Goal: Information Seeking & Learning: Find specific fact

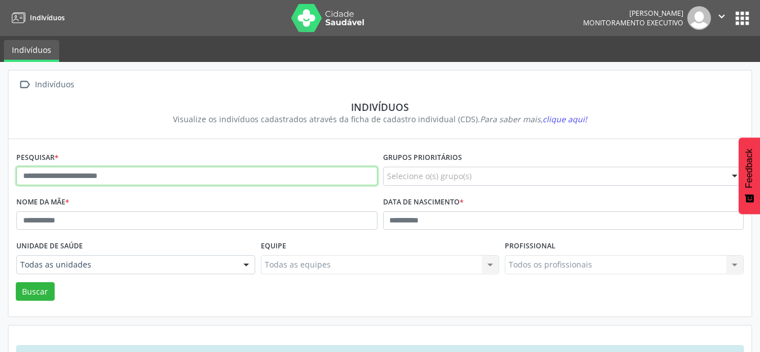
click at [103, 180] on input "text" at bounding box center [196, 176] width 361 height 19
click at [101, 175] on input "text" at bounding box center [196, 176] width 361 height 19
type input "**********"
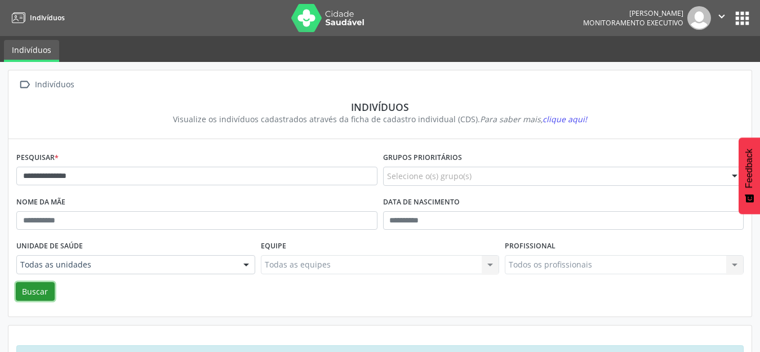
click at [40, 293] on button "Buscar" at bounding box center [35, 291] width 39 height 19
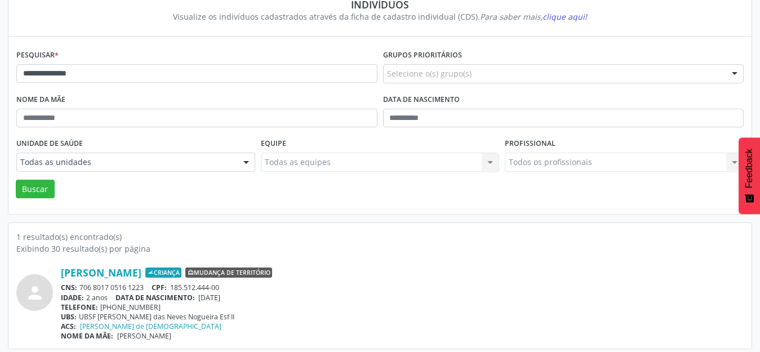
scroll to position [108, 0]
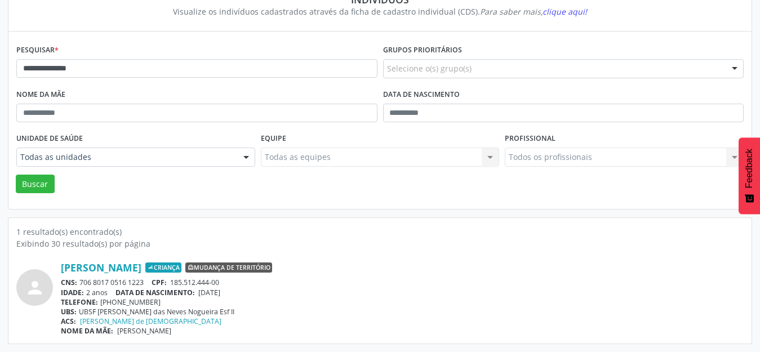
drag, startPoint x: 117, startPoint y: 333, endPoint x: 224, endPoint y: 337, distance: 106.6
click at [226, 336] on div "NOME DA MÃE: [PERSON_NAME]" at bounding box center [402, 331] width 683 height 10
copy span "[PERSON_NAME]"
drag, startPoint x: 203, startPoint y: 293, endPoint x: 244, endPoint y: 295, distance: 40.6
click at [244, 295] on div "IDADE: 2 anos DATA DE NASCIMENTO: [DEMOGRAPHIC_DATA]" at bounding box center [402, 293] width 683 height 10
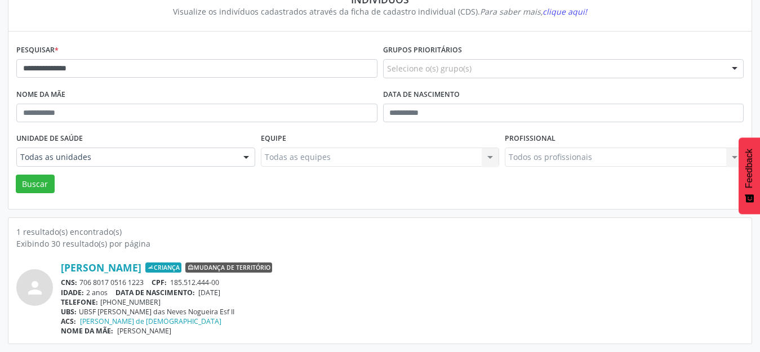
copy span "[DATE]"
drag, startPoint x: 88, startPoint y: 293, endPoint x: 108, endPoint y: 295, distance: 19.9
click at [108, 295] on div "IDADE: 2 anos DATA DE NASCIMENTO: [DEMOGRAPHIC_DATA]" at bounding box center [402, 293] width 683 height 10
copy div "2 anos"
click at [141, 267] on link "[PERSON_NAME]" at bounding box center [101, 268] width 81 height 12
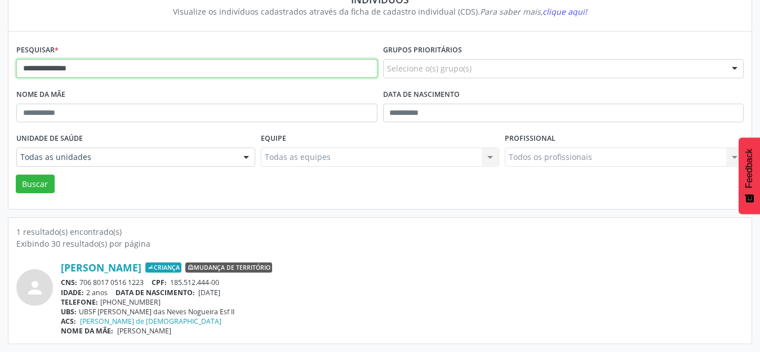
drag, startPoint x: 96, startPoint y: 69, endPoint x: 2, endPoint y: 73, distance: 93.7
click at [2, 73] on div "**********" at bounding box center [380, 153] width 760 height 398
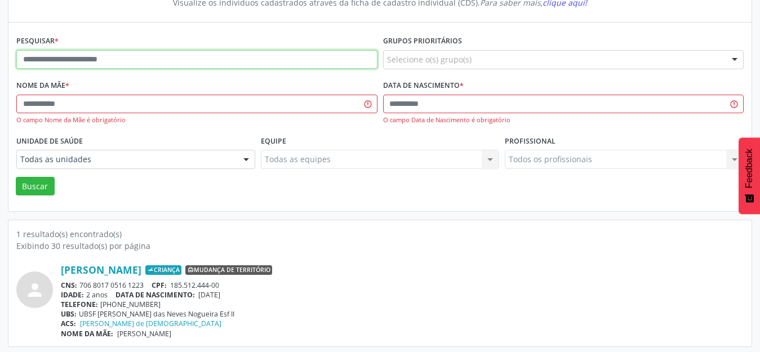
scroll to position [119, 0]
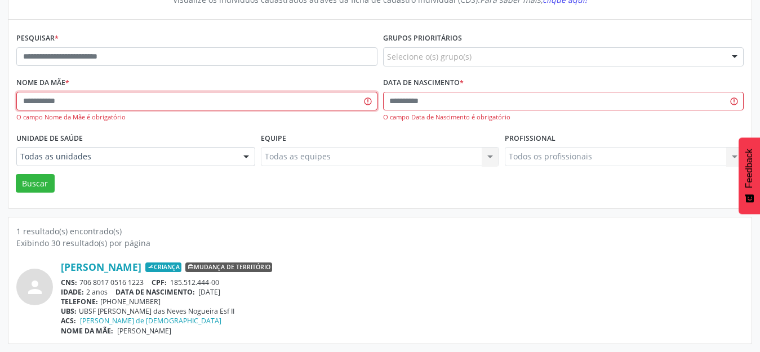
click at [85, 99] on input "text" at bounding box center [196, 101] width 361 height 19
click at [409, 236] on div "1 resultado(s) encontrado(s)" at bounding box center [380, 231] width 728 height 12
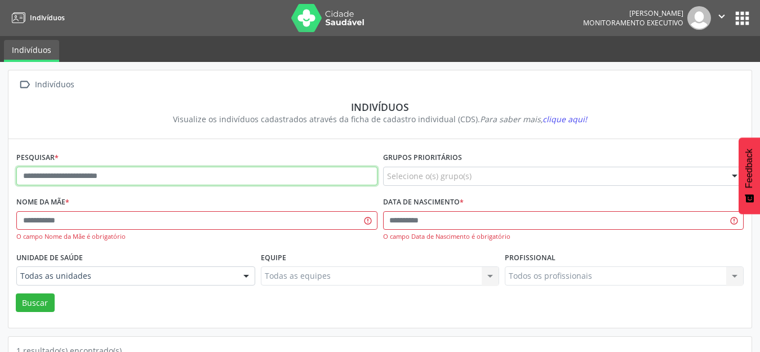
click at [70, 179] on input "text" at bounding box center [196, 176] width 361 height 19
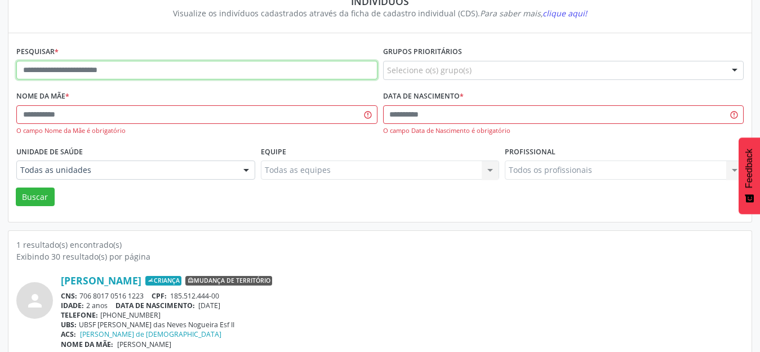
scroll to position [119, 0]
